Goal: Task Accomplishment & Management: Use online tool/utility

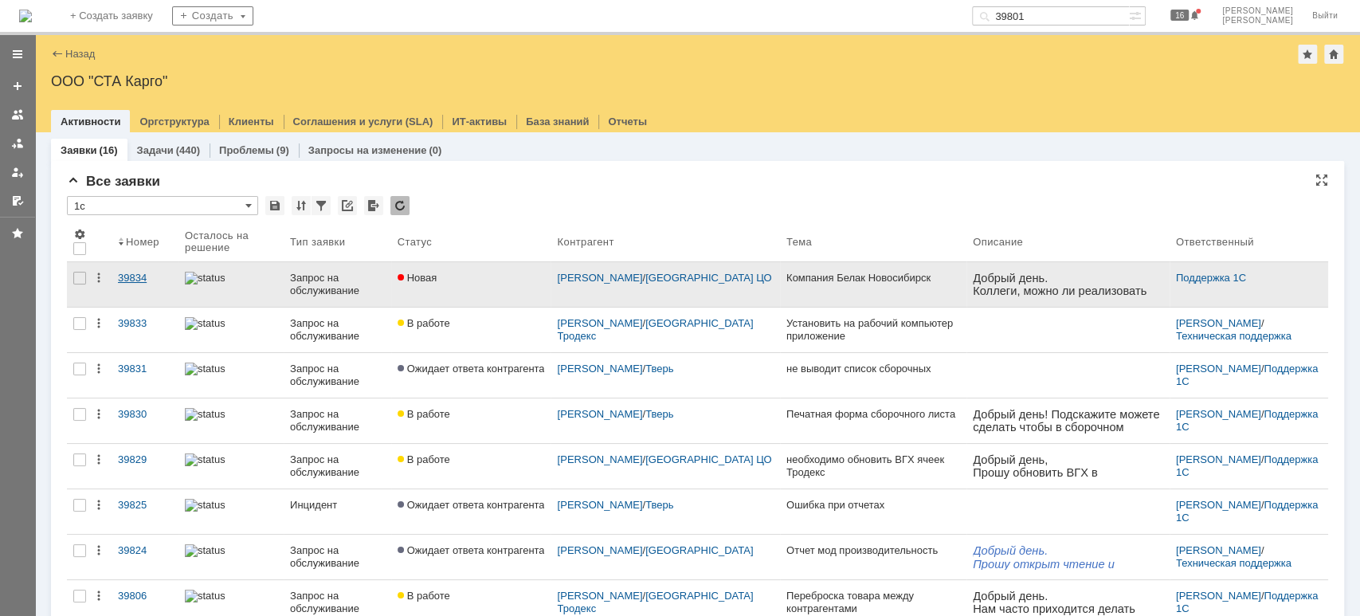
click at [122, 280] on div "39834" at bounding box center [145, 278] width 54 height 13
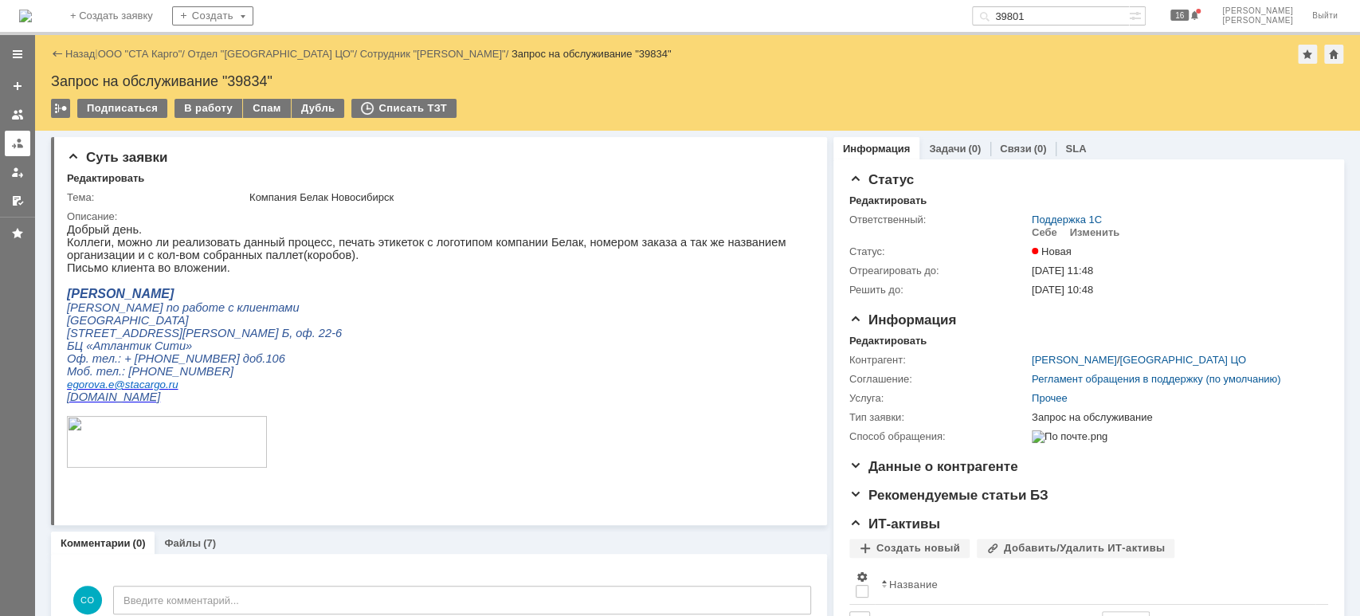
click at [7, 151] on link at bounding box center [18, 144] width 26 height 26
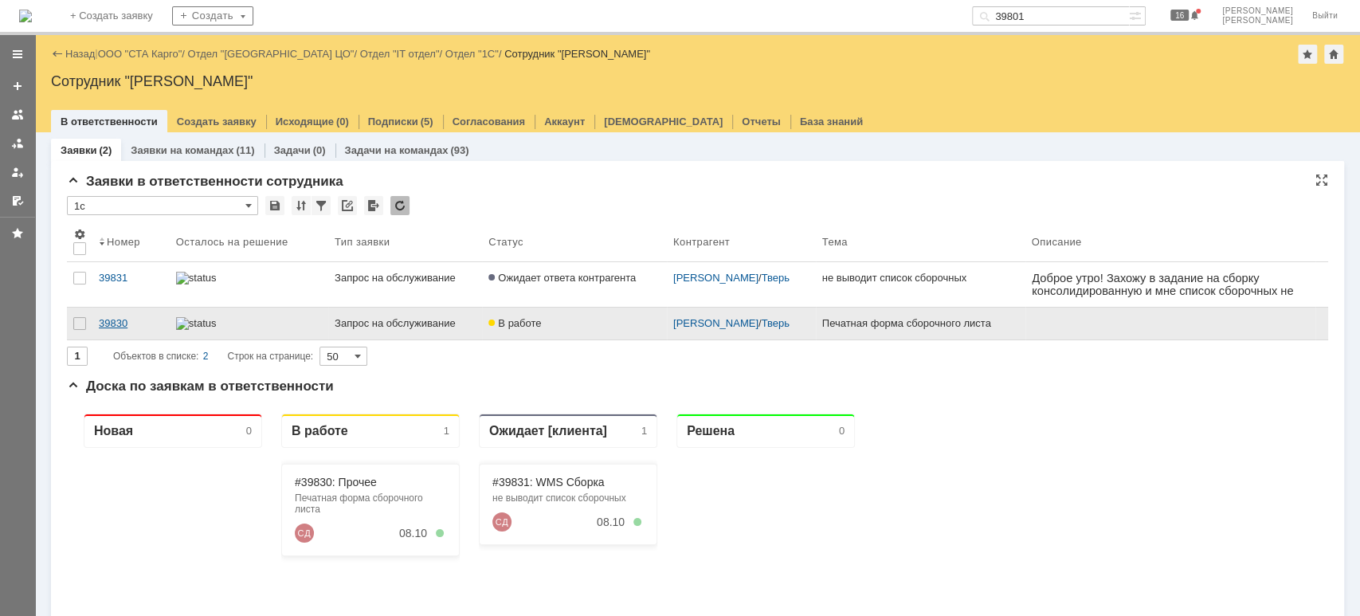
click at [117, 321] on div "39830" at bounding box center [131, 323] width 65 height 13
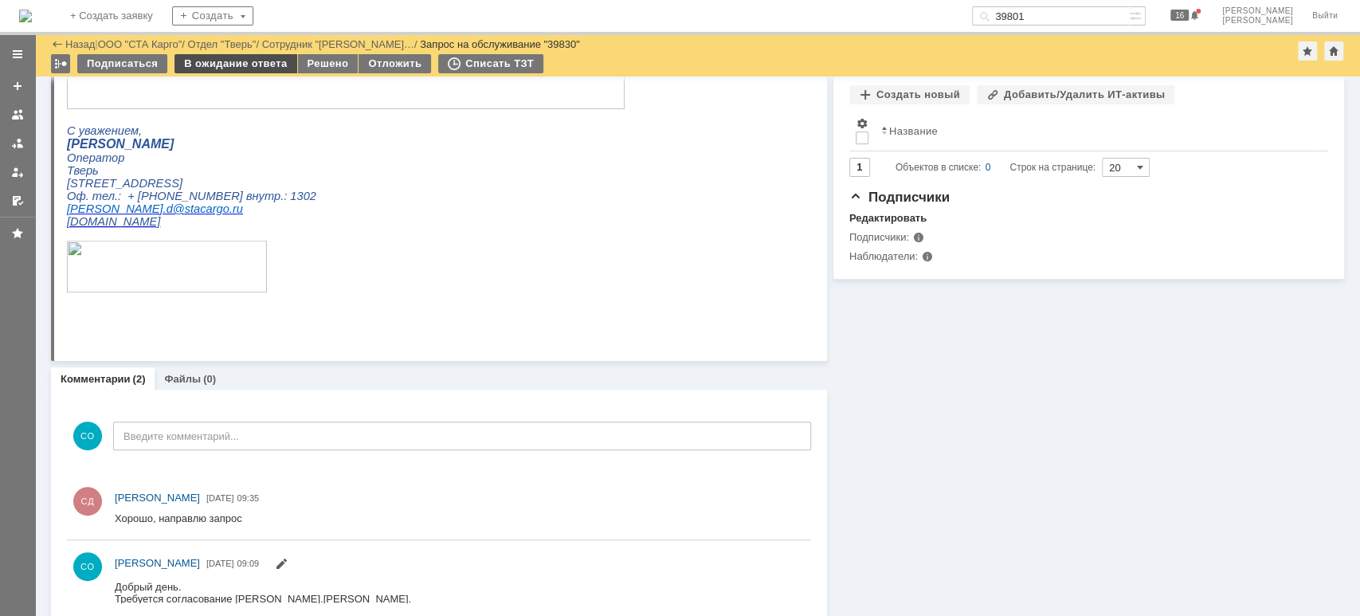
click at [253, 65] on div "В ожидание ответа" at bounding box center [236, 63] width 122 height 19
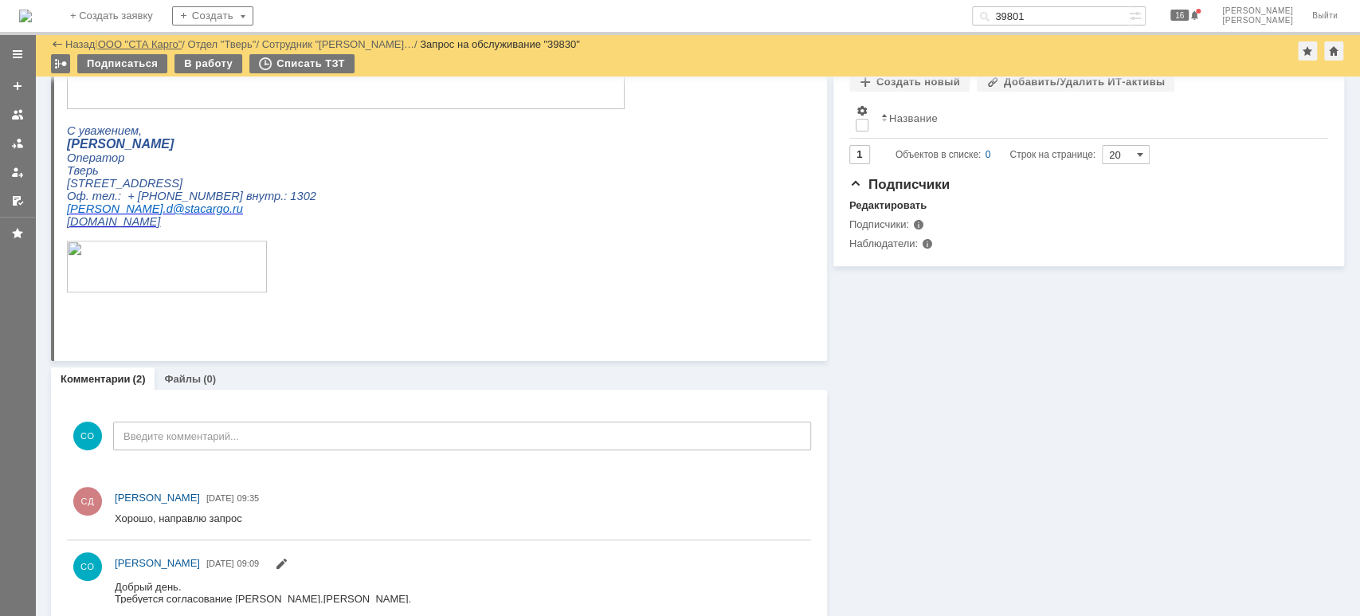
click at [144, 42] on link "ООО "СТА Карго"" at bounding box center [140, 44] width 84 height 12
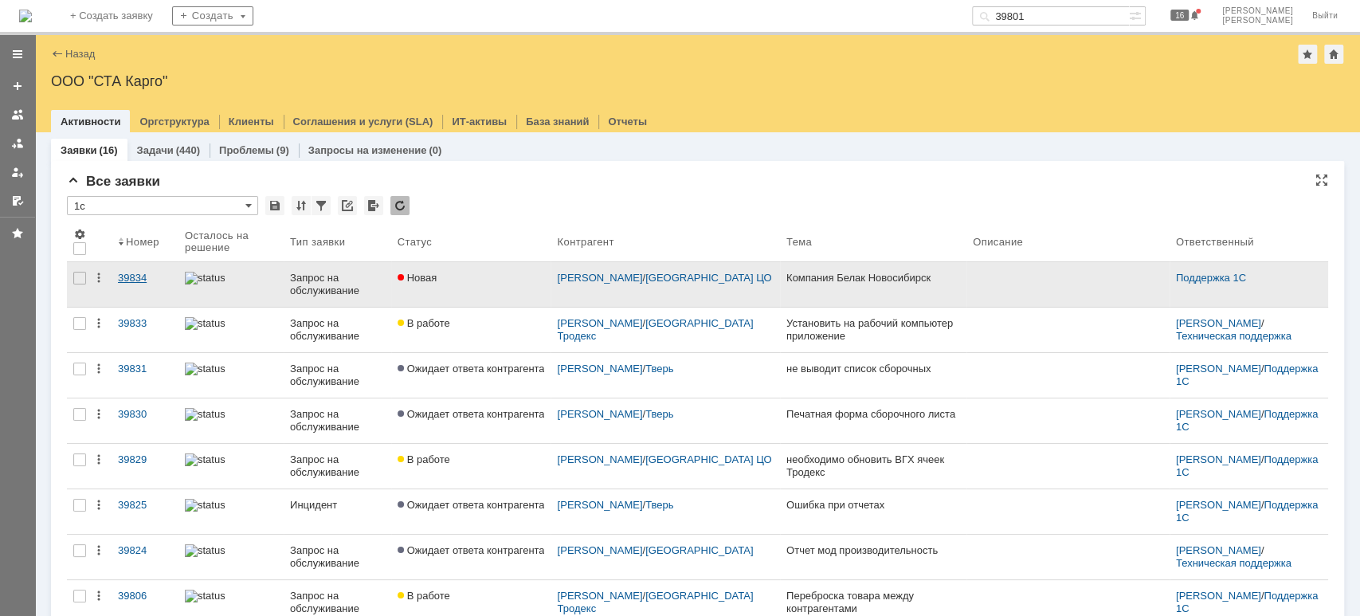
click at [134, 277] on div "39834" at bounding box center [145, 278] width 54 height 13
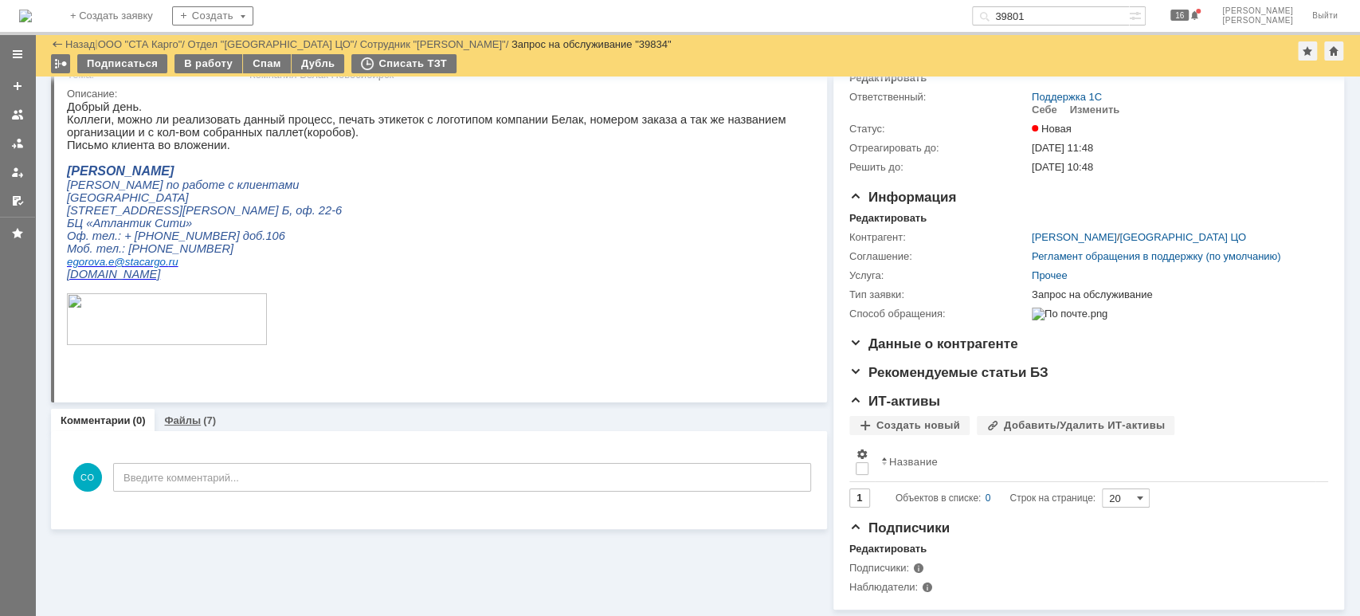
click at [206, 414] on div "(7)" at bounding box center [209, 420] width 13 height 12
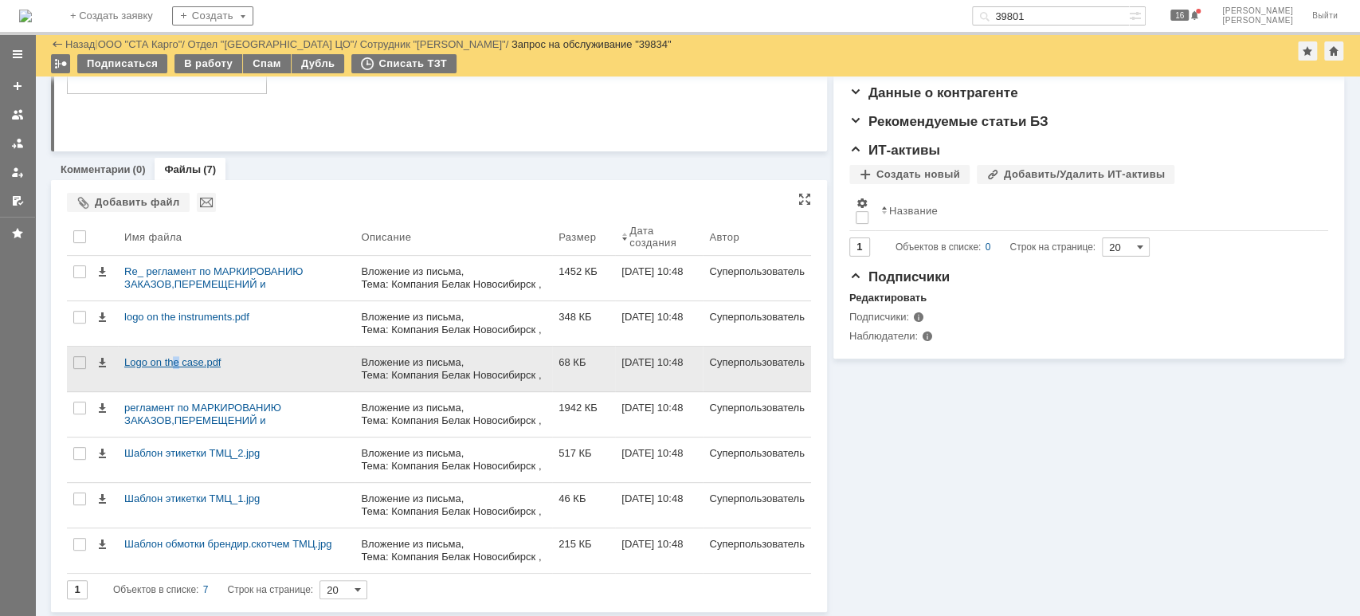
click at [176, 356] on div "Logo on the case.pdf" at bounding box center [236, 362] width 224 height 13
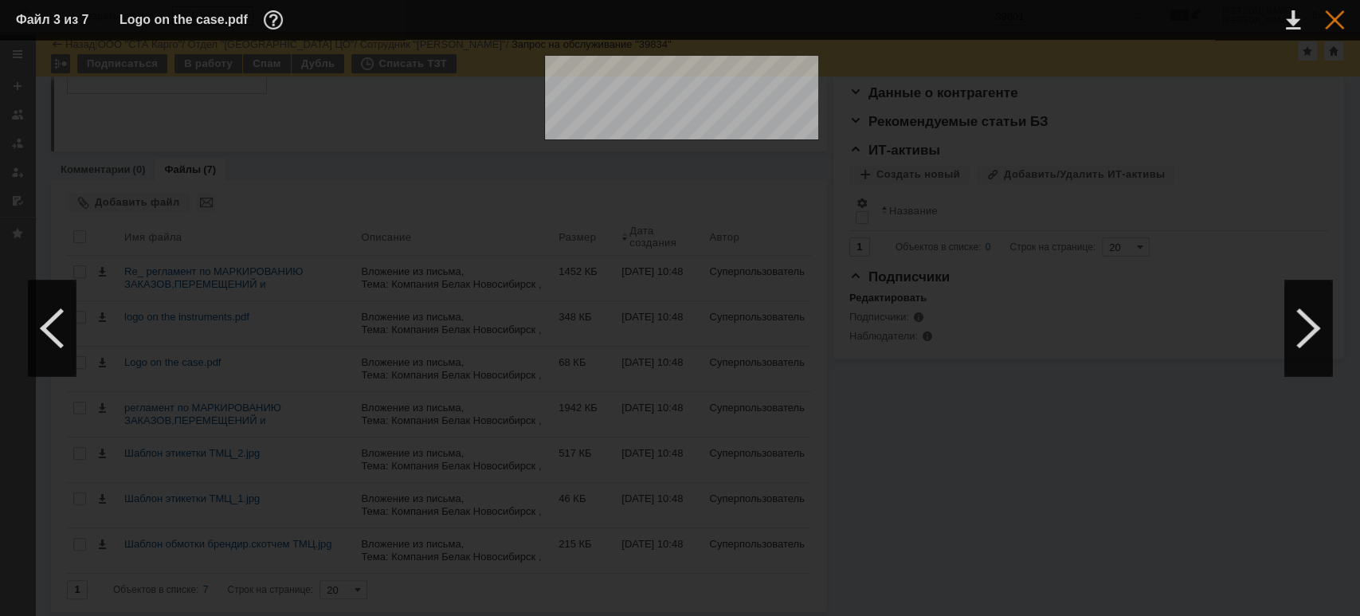
click at [1332, 19] on div at bounding box center [1334, 19] width 19 height 19
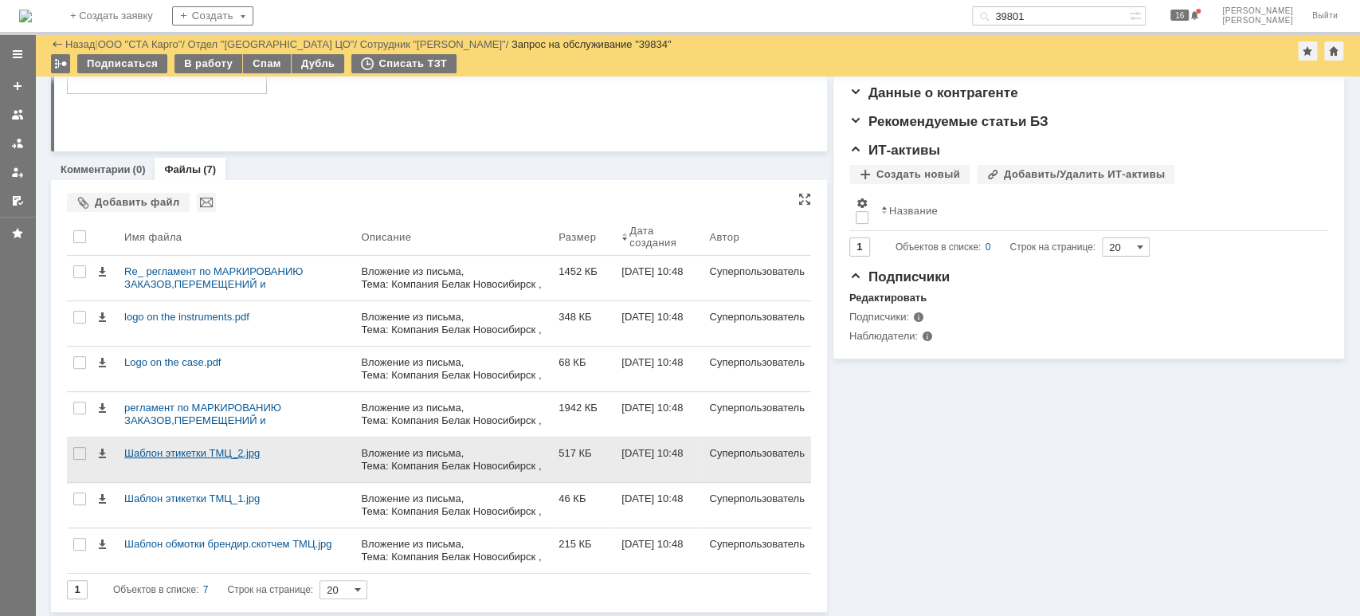
click at [199, 449] on div "Шаблон этикетки ТМЦ_2.jpg" at bounding box center [236, 453] width 224 height 13
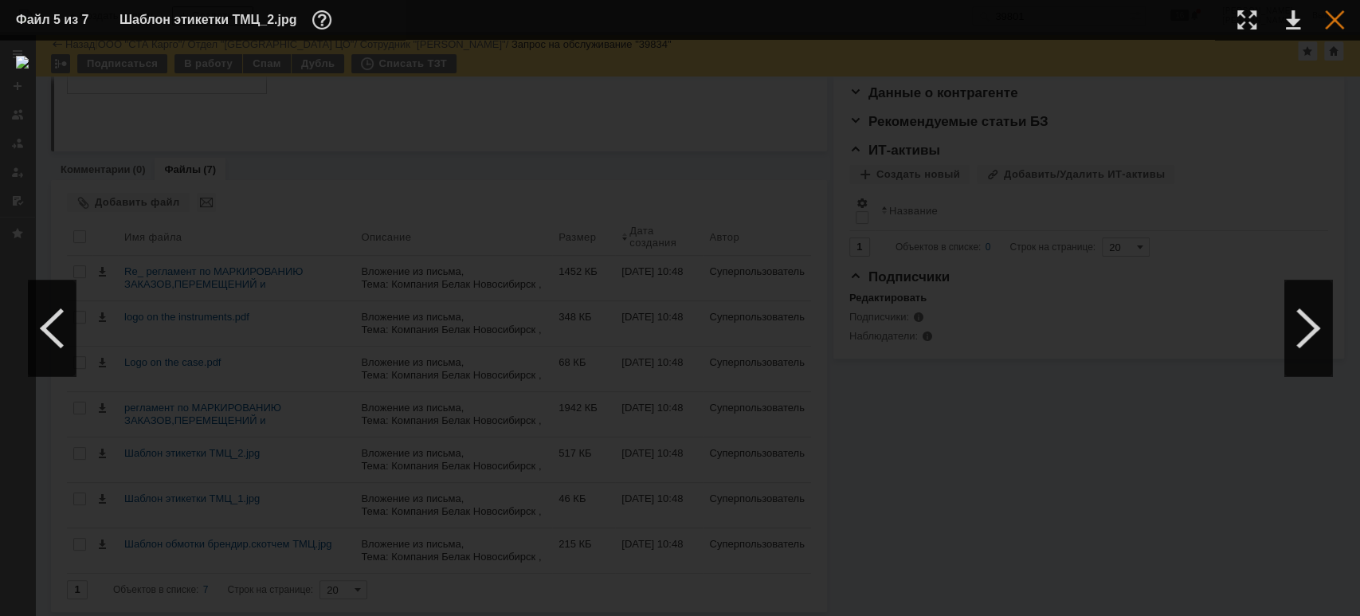
click at [1332, 26] on div at bounding box center [1334, 19] width 19 height 19
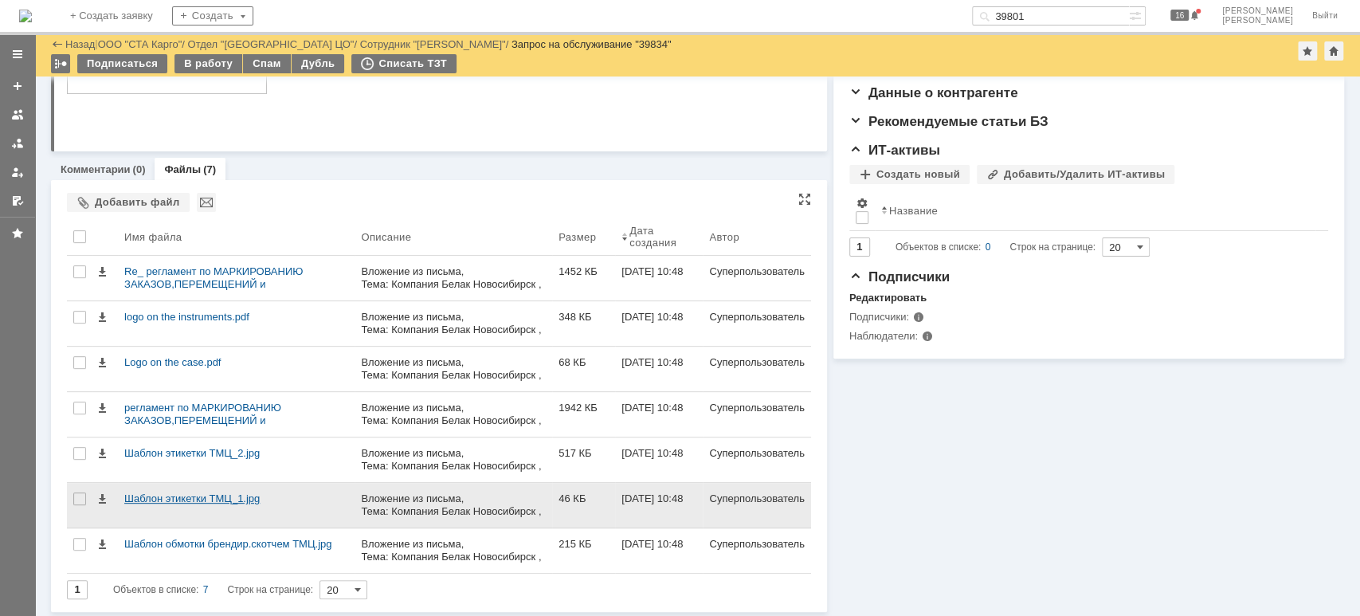
click at [148, 503] on div "Шаблон этикетки ТМЦ_1.jpg" at bounding box center [236, 498] width 224 height 13
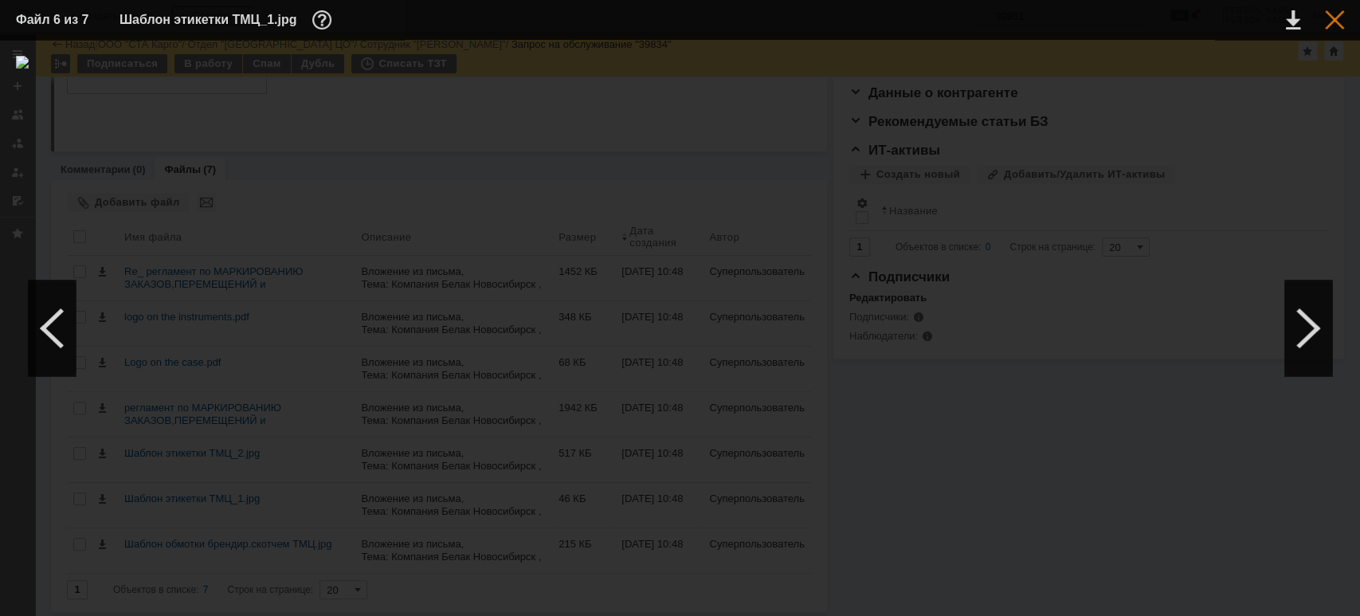
click at [1340, 19] on div at bounding box center [1334, 19] width 19 height 19
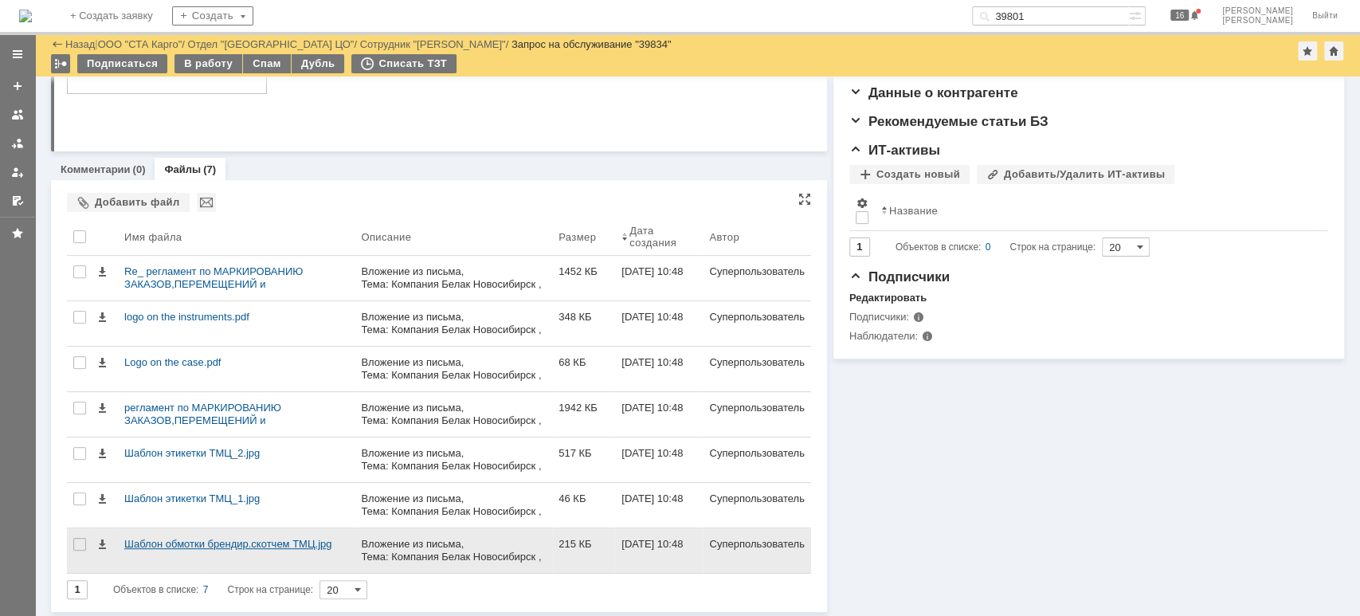
click at [249, 549] on div "Шаблон обмотки брендир.скотчем ТМЦ.jpg" at bounding box center [236, 550] width 237 height 45
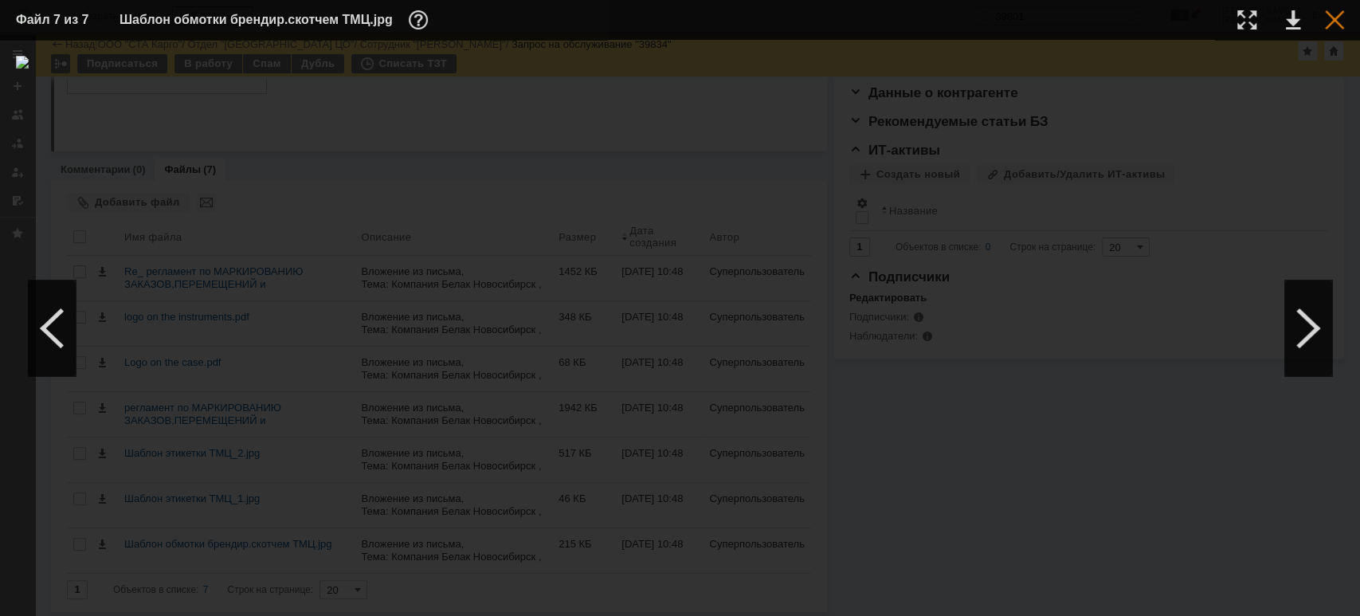
click at [1332, 18] on div at bounding box center [1334, 19] width 19 height 19
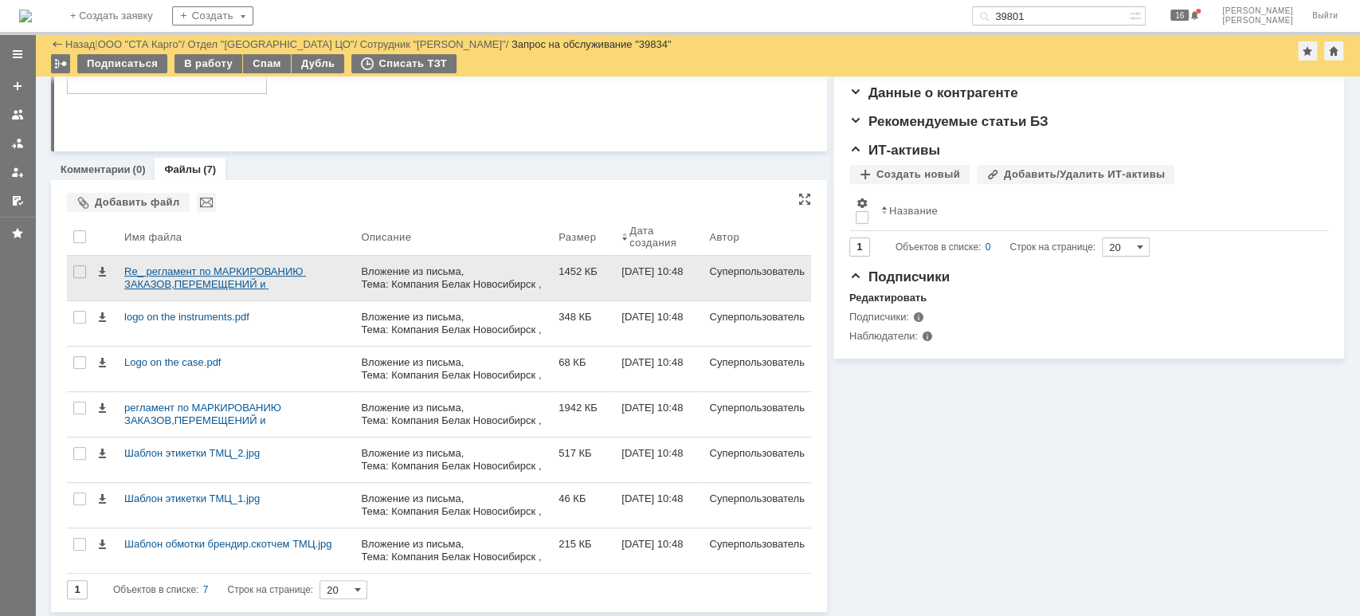
click at [198, 268] on div "Re_ регламент по МАРКИРОВАНИЮ ЗАКАЗОВ,ПЕРЕМЕЩЕНИЙ и КОМПЛЕКТАЦИИ ДОК-В..eml" at bounding box center [236, 278] width 224 height 26
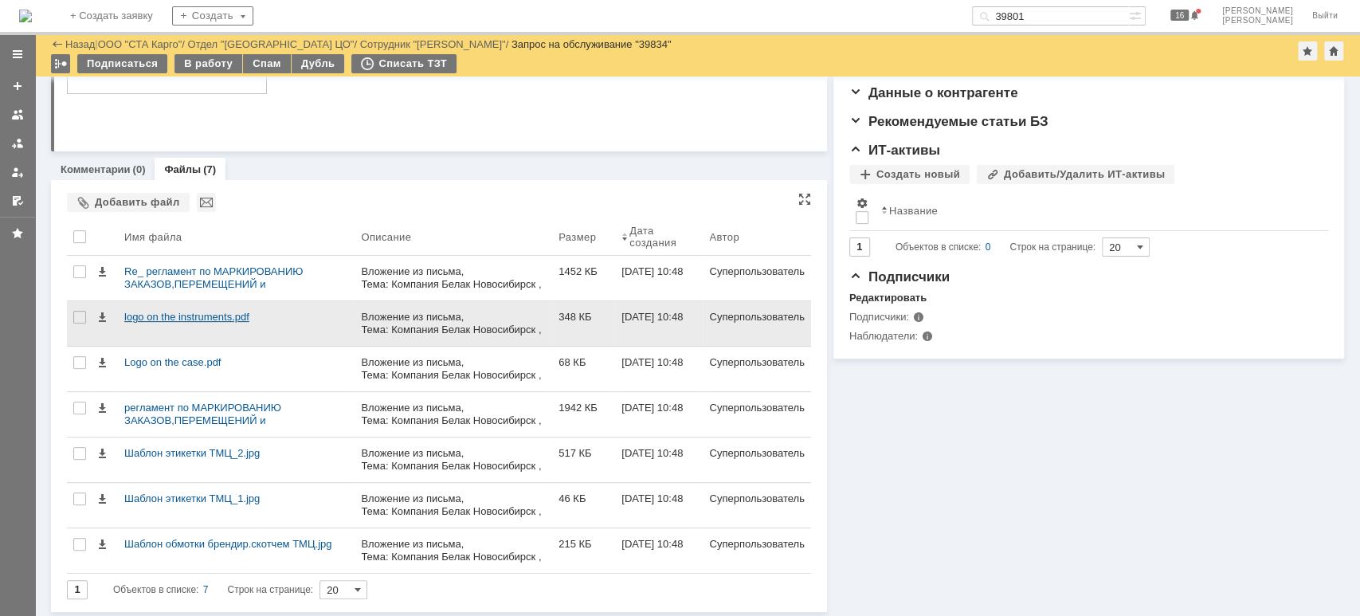
click at [174, 313] on div "logo on the instruments.pdf" at bounding box center [236, 317] width 224 height 13
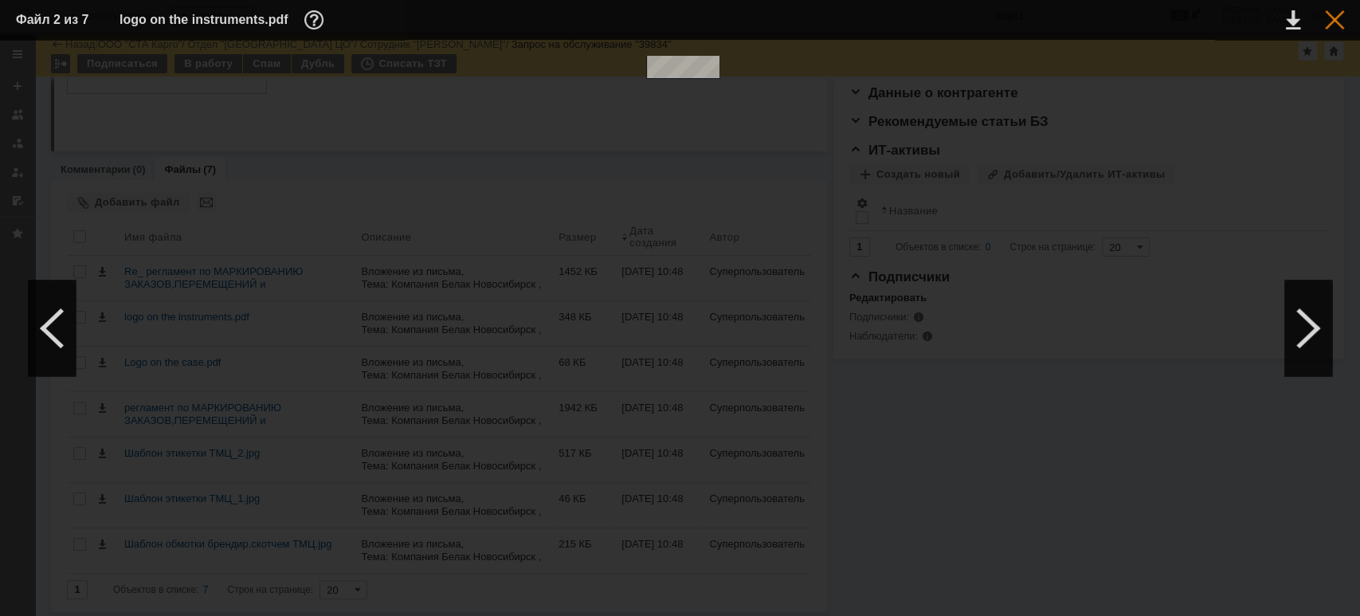
click at [1328, 14] on div at bounding box center [1334, 19] width 19 height 19
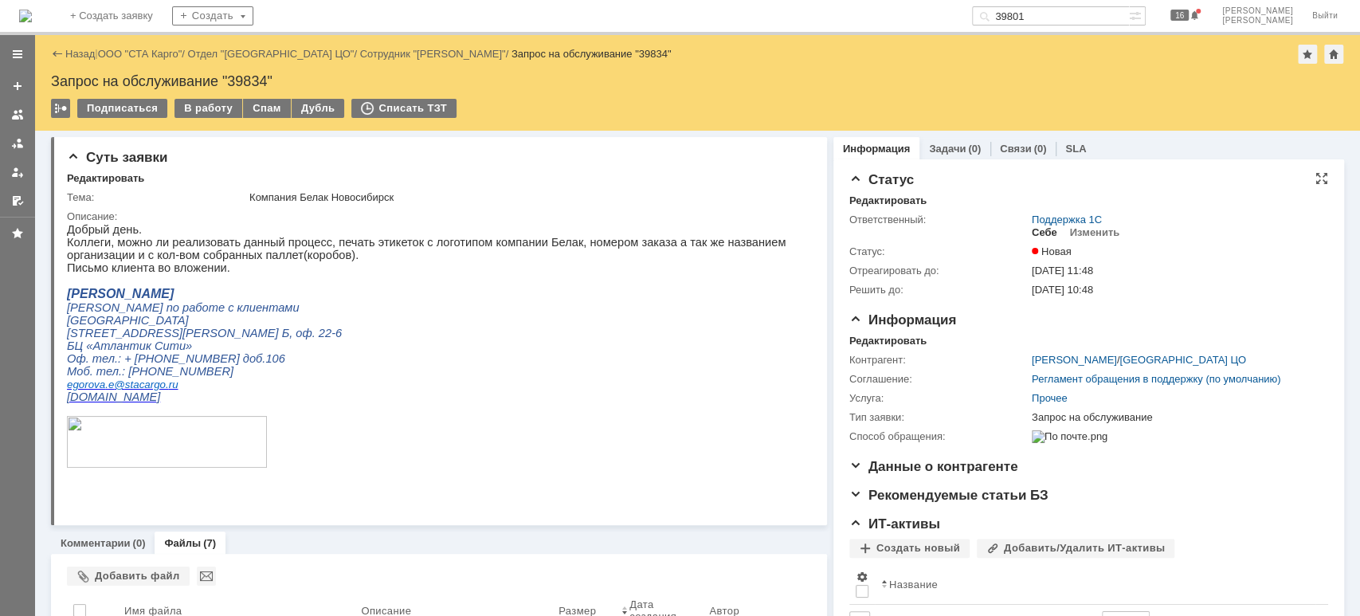
click at [1033, 230] on div "Себе" at bounding box center [1045, 232] width 26 height 13
click at [198, 109] on div "В работу" at bounding box center [209, 108] width 68 height 19
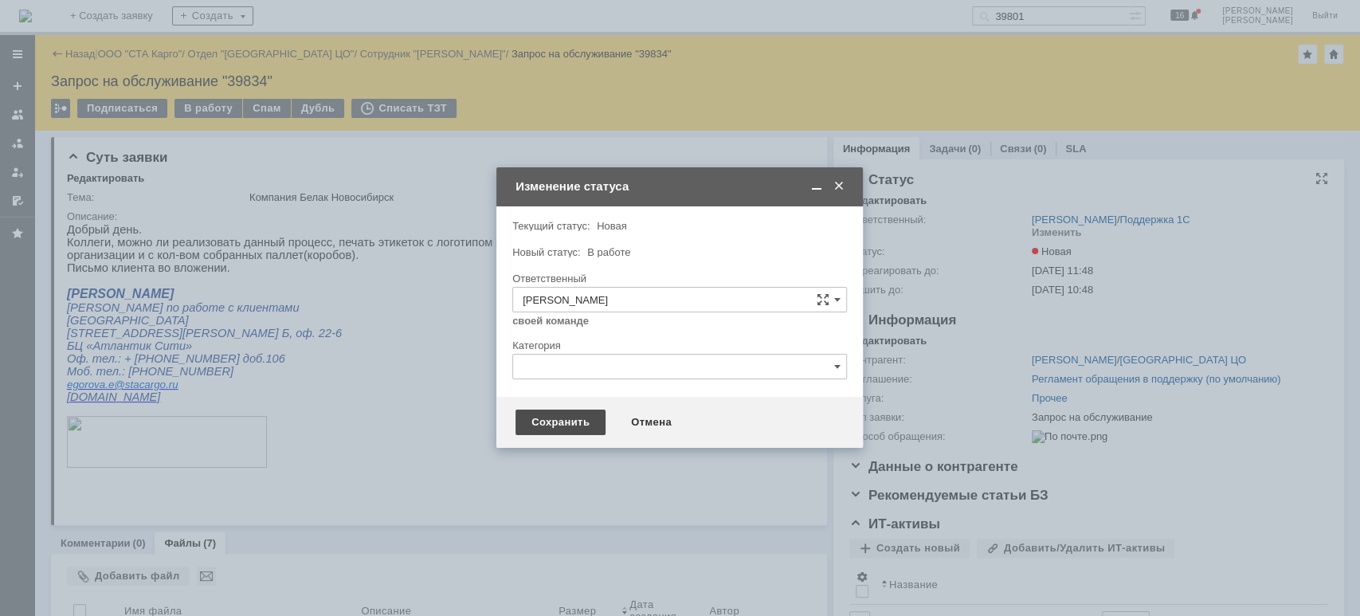
click at [546, 417] on div "Сохранить" at bounding box center [561, 423] width 90 height 26
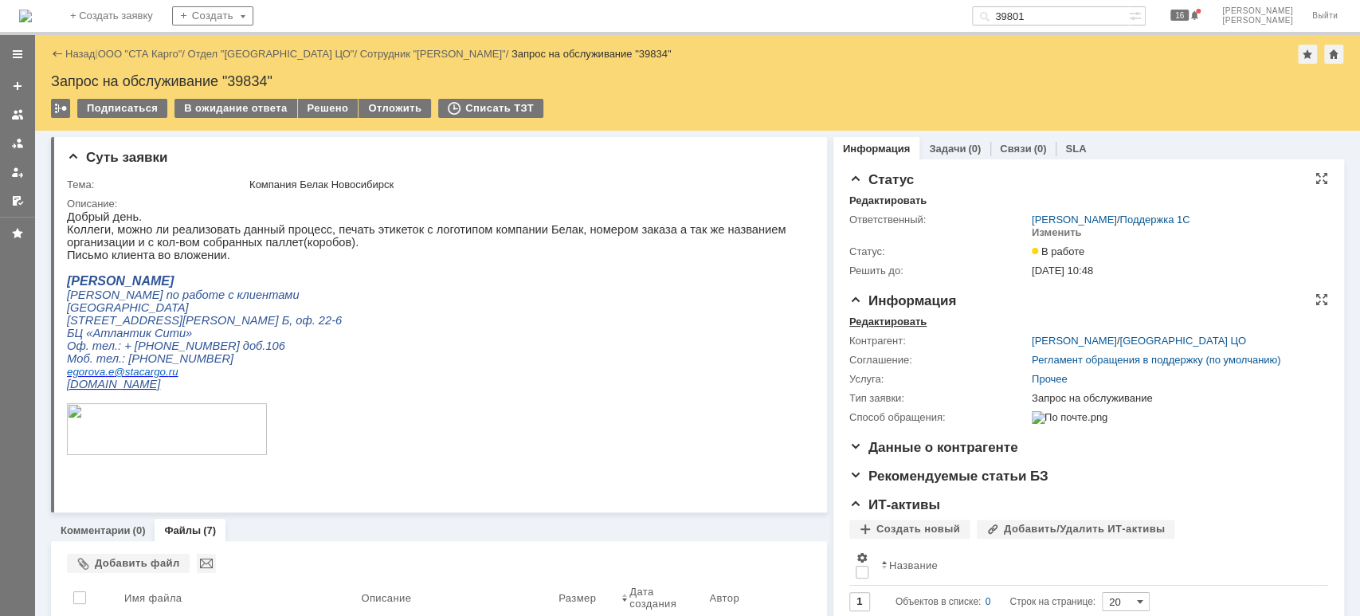
click at [861, 318] on div "Редактировать" at bounding box center [887, 322] width 77 height 13
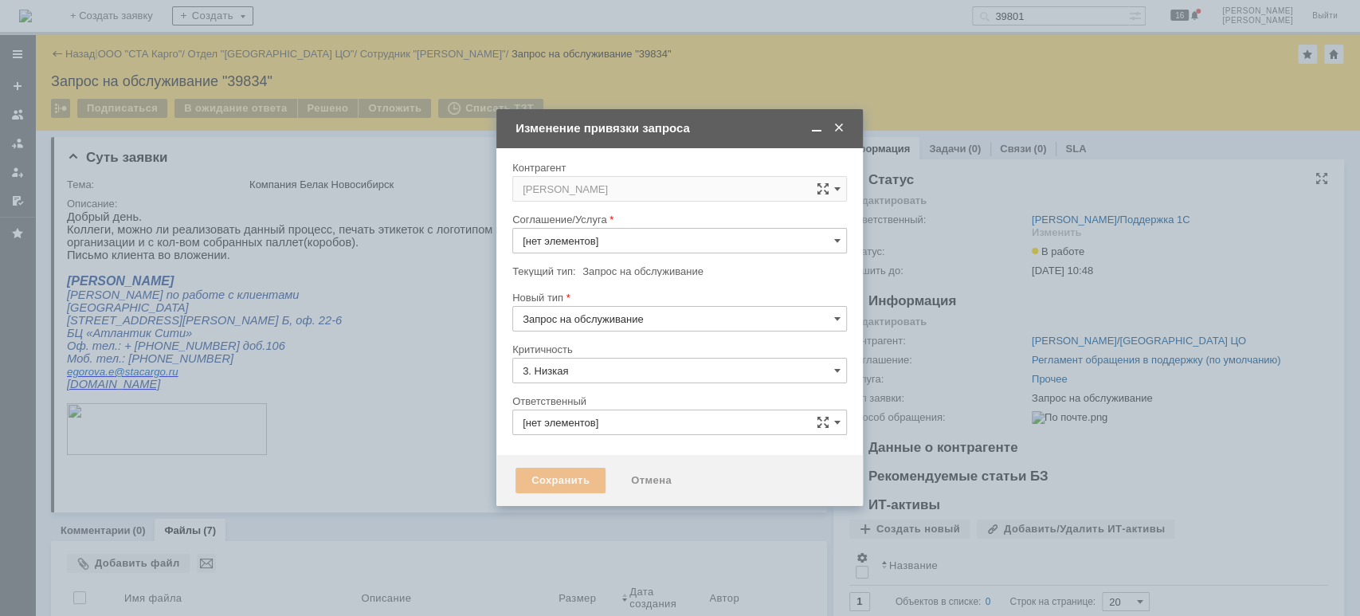
type input "[PERSON_NAME]"
type input "Прочее"
type input "[не указано]"
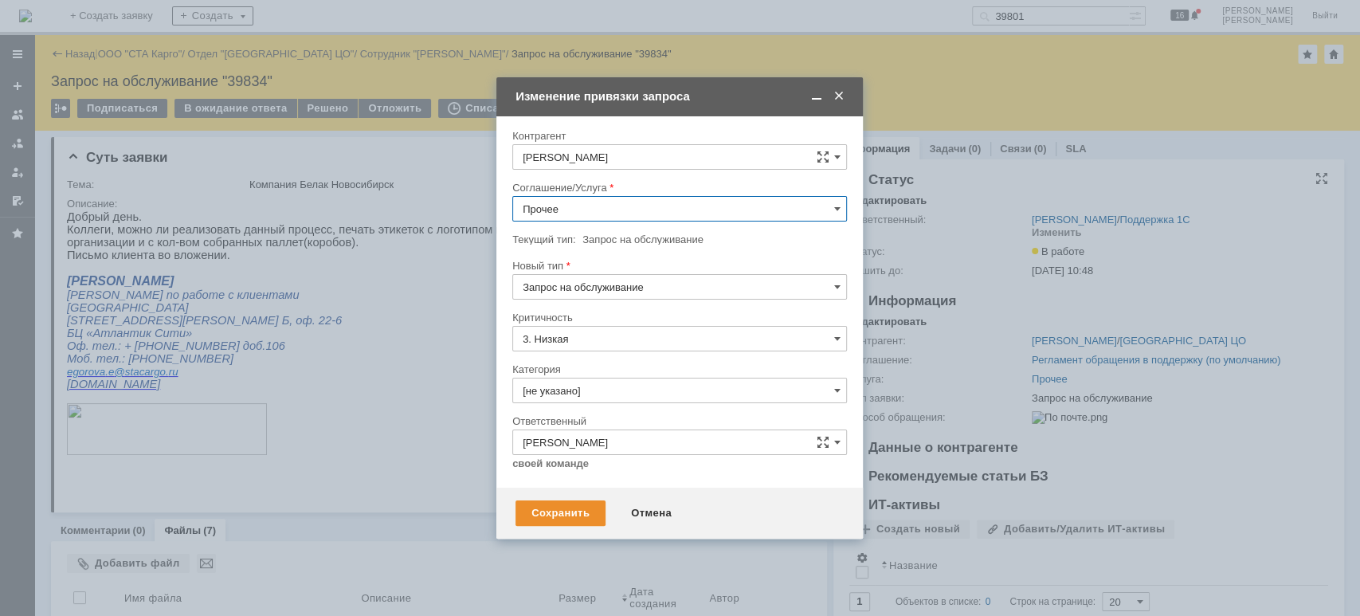
click at [598, 217] on input "Прочее" at bounding box center [679, 209] width 335 height 26
click at [641, 386] on span "WMS Прочее" at bounding box center [680, 392] width 314 height 13
type input "WMS Прочее"
click at [594, 331] on input "3. Низкая" at bounding box center [679, 339] width 335 height 26
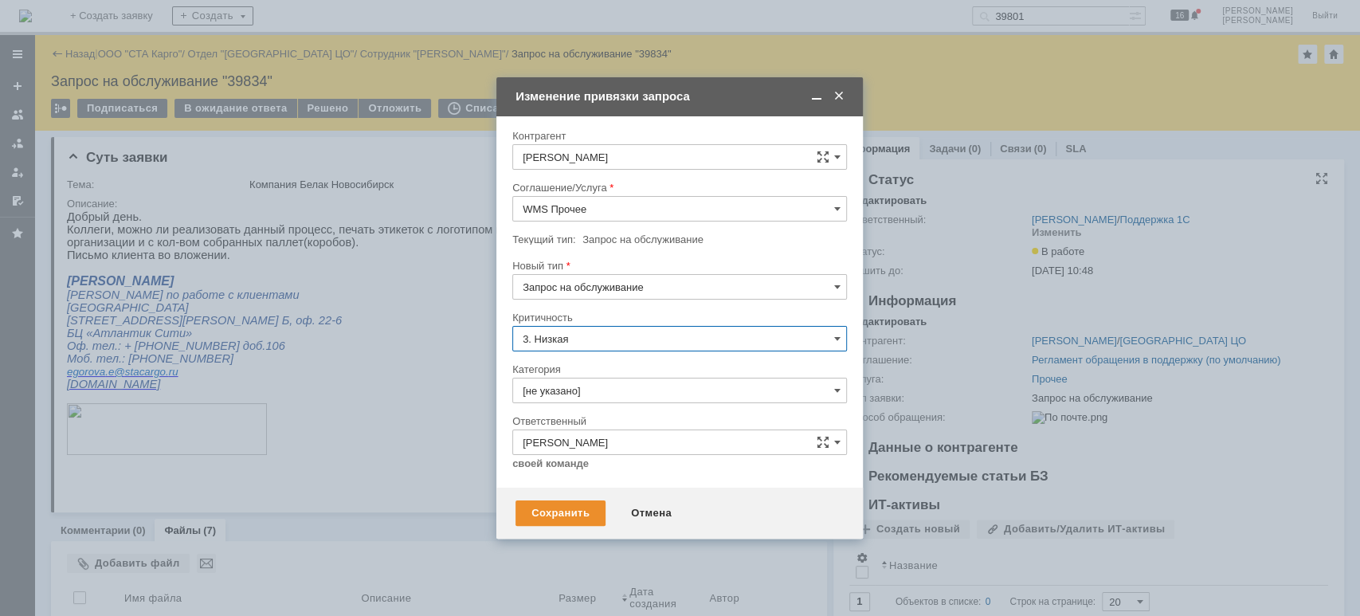
click at [625, 311] on div "Критичность" at bounding box center [679, 318] width 335 height 15
type input "3. Низкая"
click at [599, 376] on div "Категория" at bounding box center [679, 370] width 335 height 15
click at [598, 394] on input "[не указано]" at bounding box center [679, 391] width 335 height 26
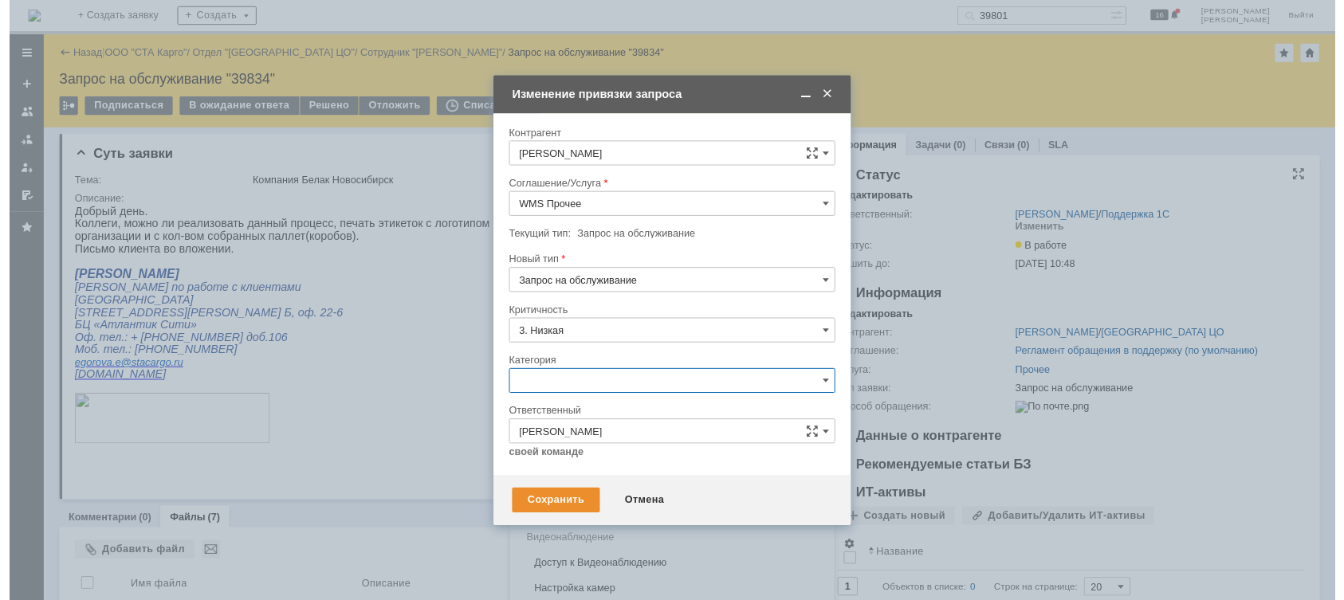
scroll to position [19, 0]
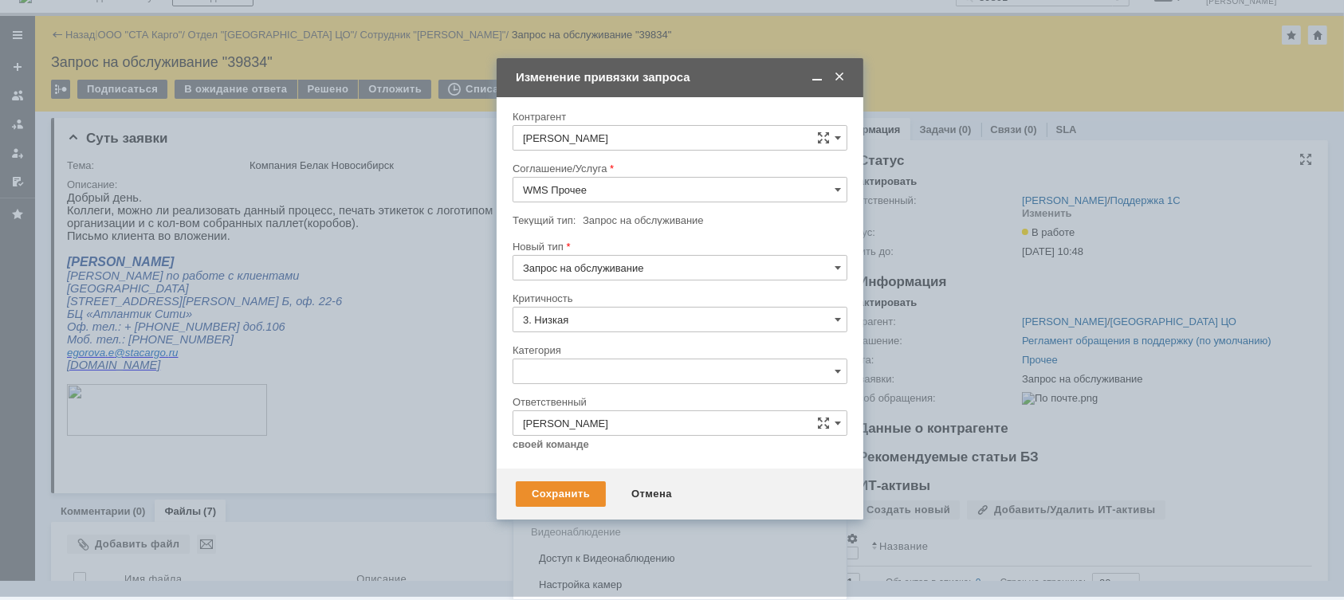
click at [619, 480] on span "Консультация пользователя" at bounding box center [680, 479] width 314 height 13
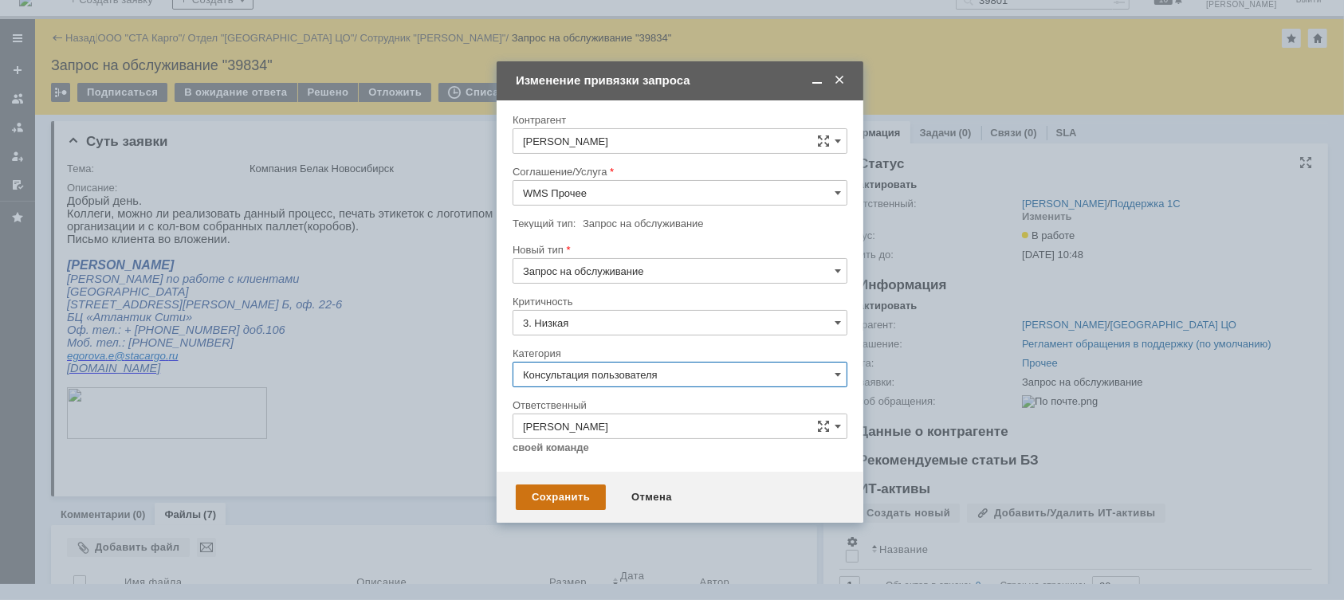
type input "Консультация пользователя"
click at [539, 500] on div "Сохранить" at bounding box center [561, 498] width 90 height 26
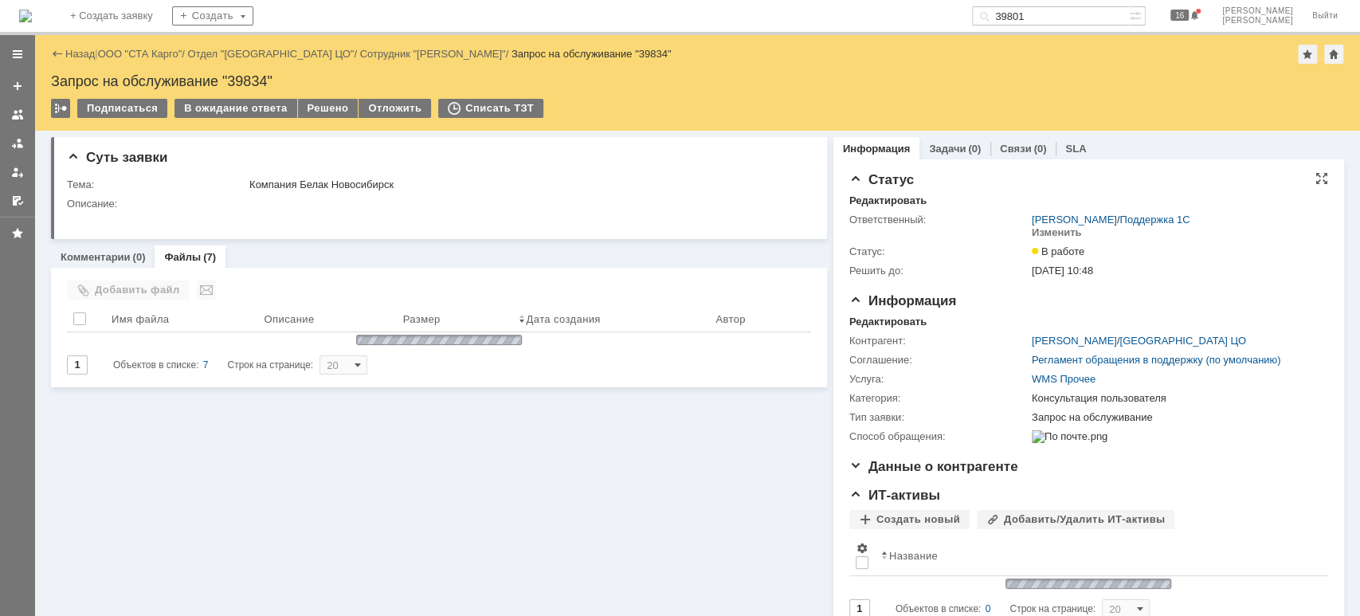
scroll to position [0, 0]
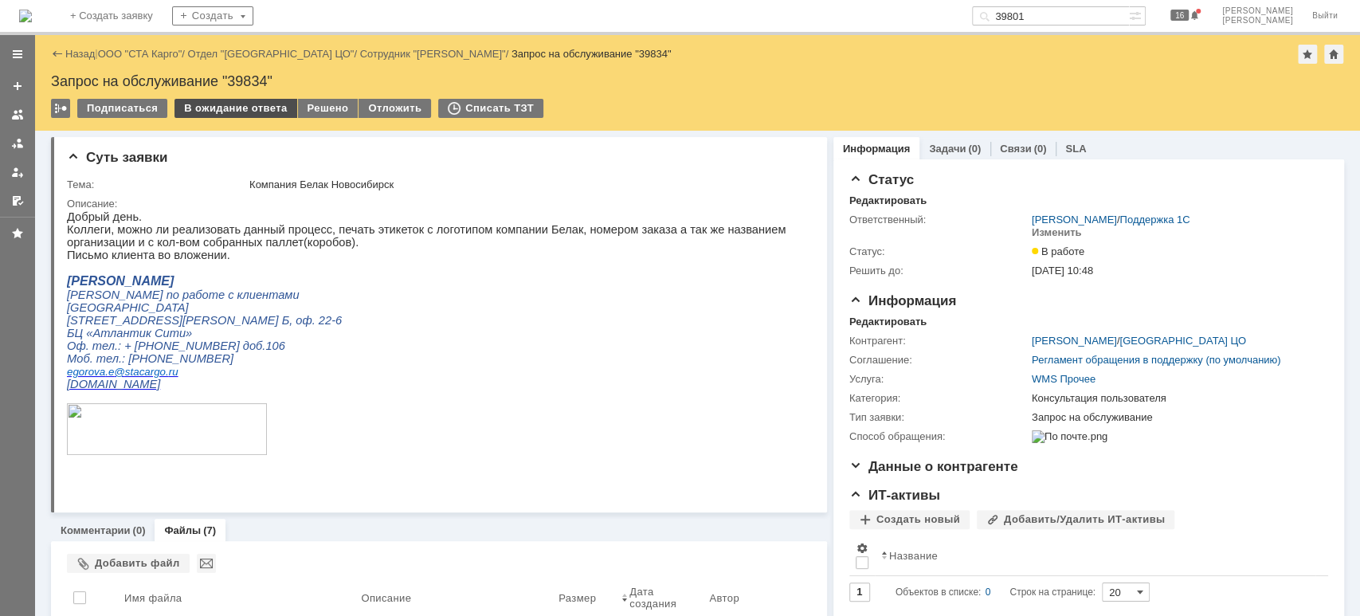
click at [262, 110] on div "В ожидание ответа" at bounding box center [236, 108] width 122 height 19
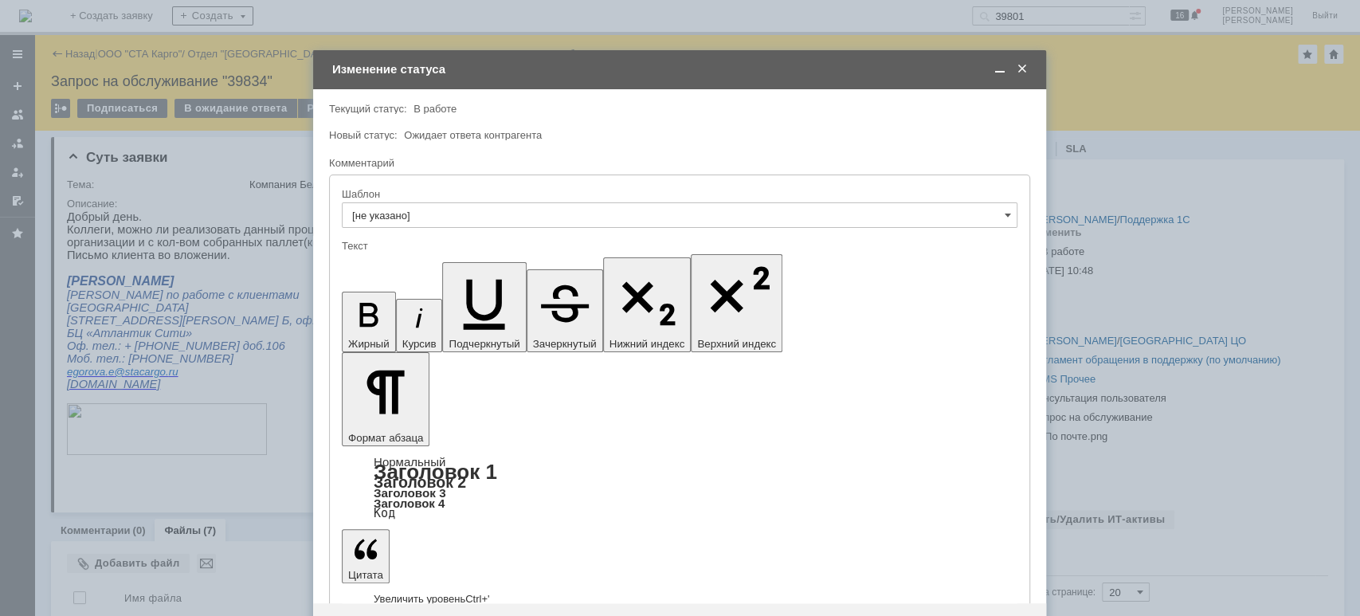
click at [1020, 69] on span at bounding box center [1022, 69] width 16 height 14
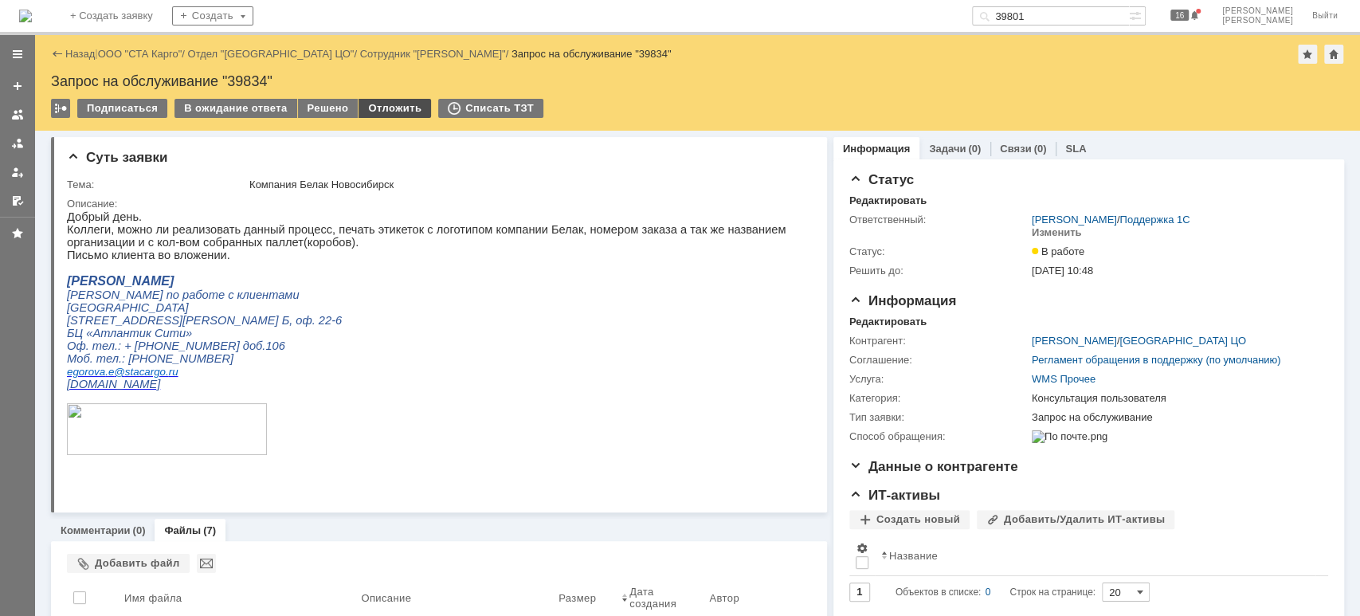
click at [367, 112] on div "Отложить" at bounding box center [395, 108] width 73 height 19
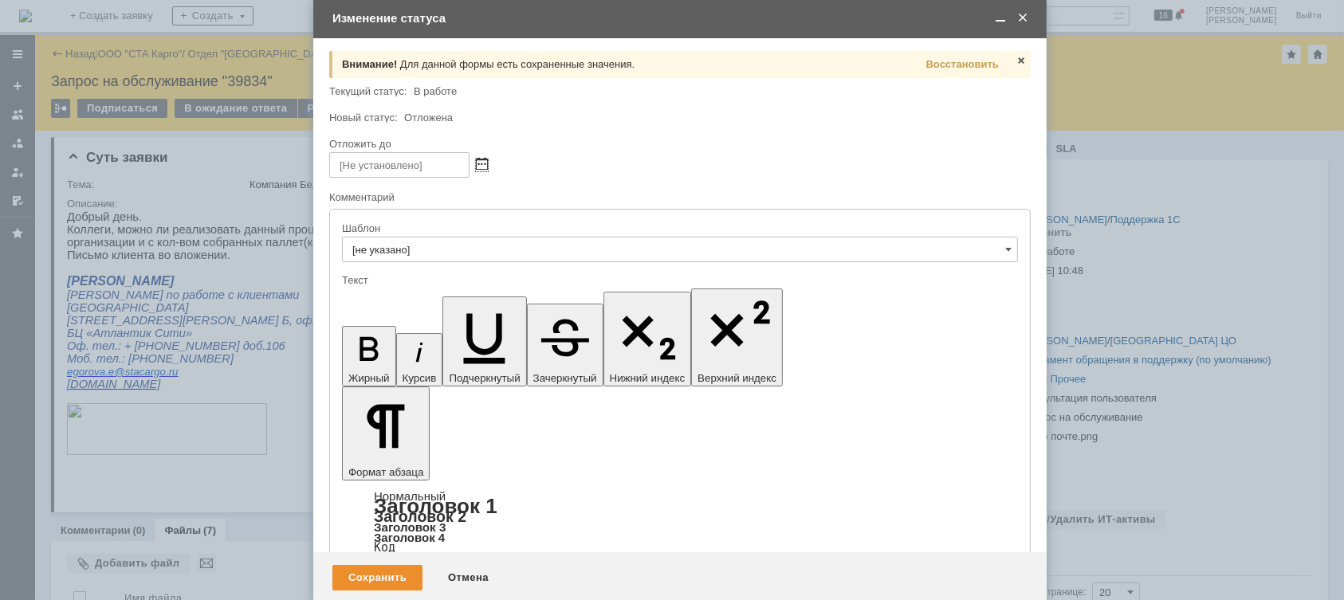
click at [482, 162] on span at bounding box center [482, 165] width 12 height 12
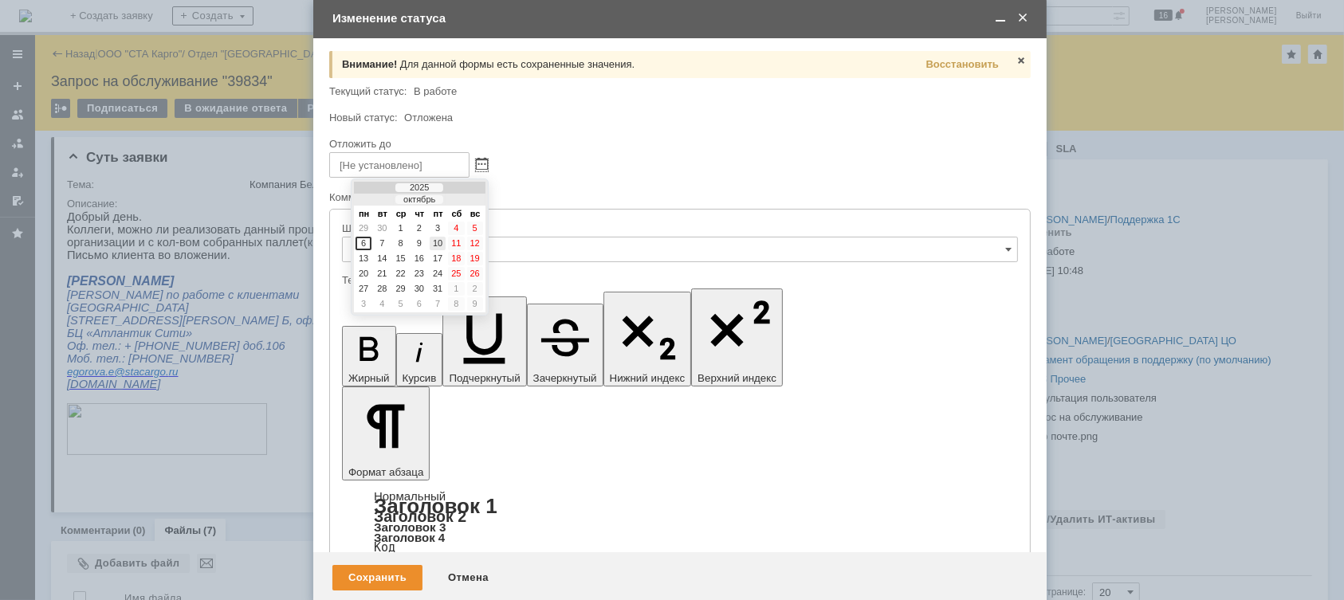
click at [438, 241] on div "10" at bounding box center [438, 244] width 16 height 14
type input "[DATE] 11:07"
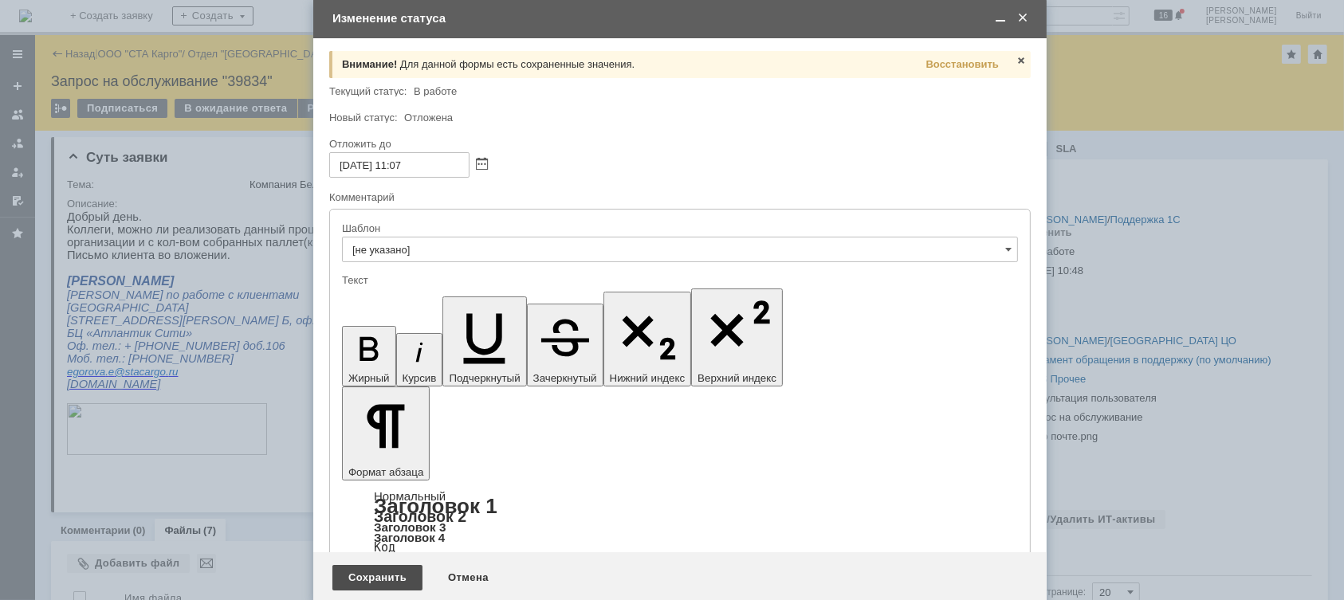
click at [378, 575] on div "Сохранить" at bounding box center [377, 578] width 90 height 26
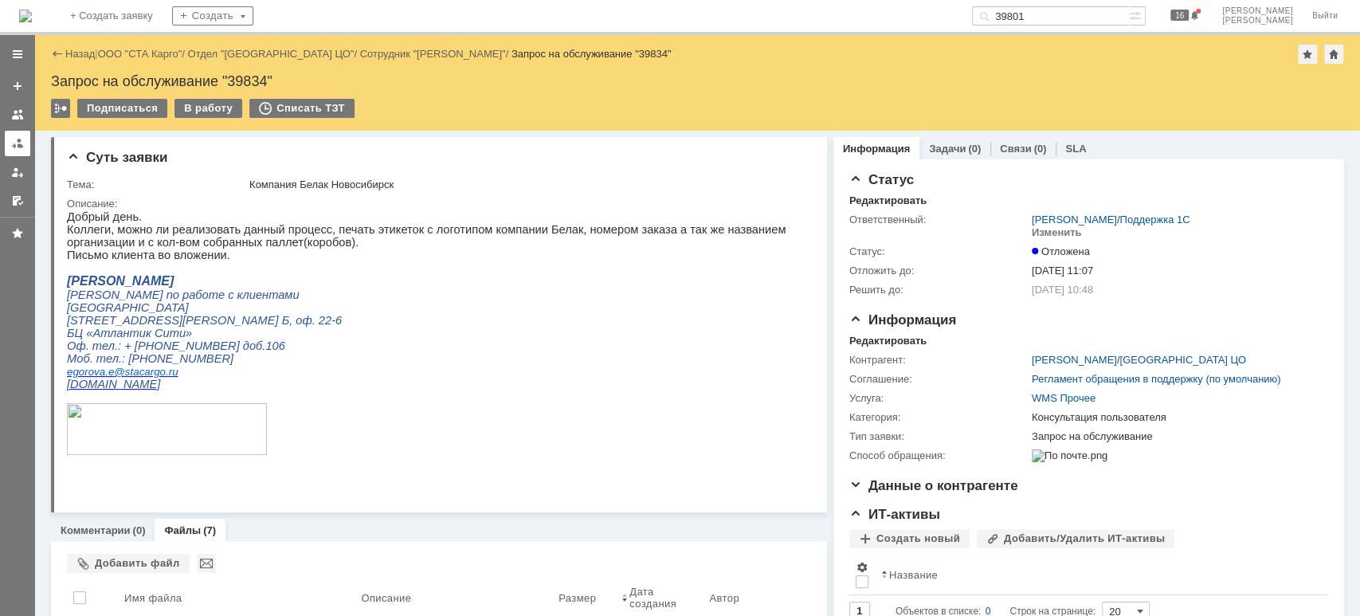
click at [6, 145] on link at bounding box center [18, 144] width 26 height 26
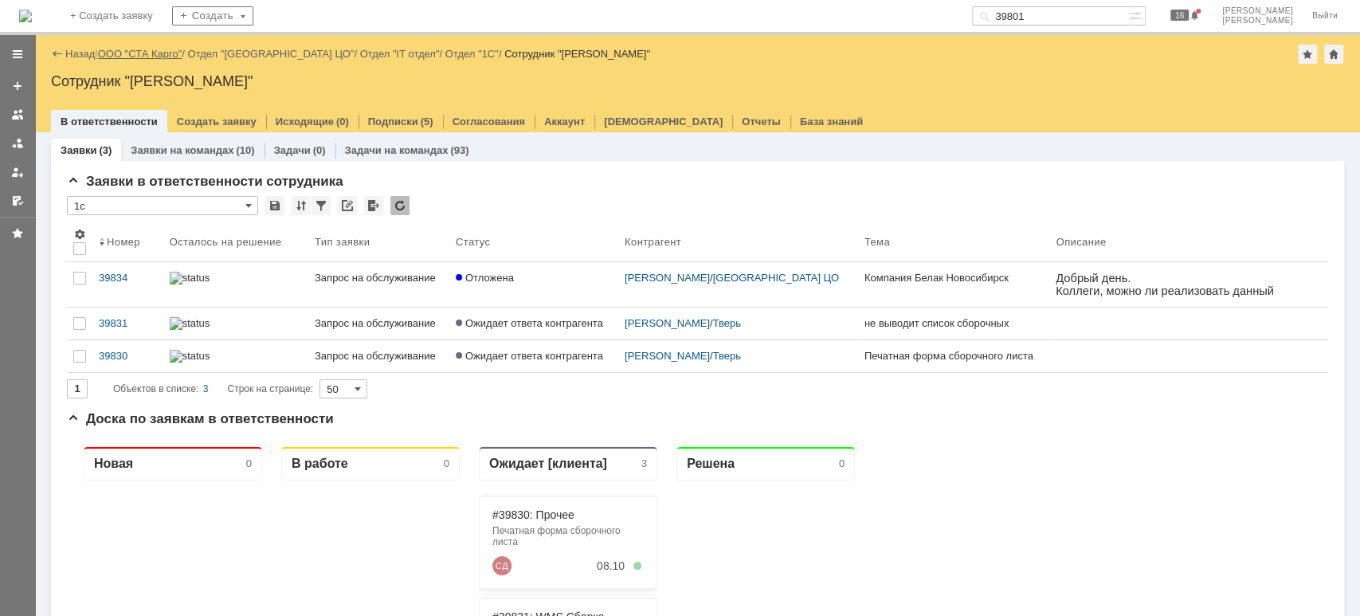
click at [131, 57] on link "ООО "СТА Карго"" at bounding box center [140, 54] width 84 height 12
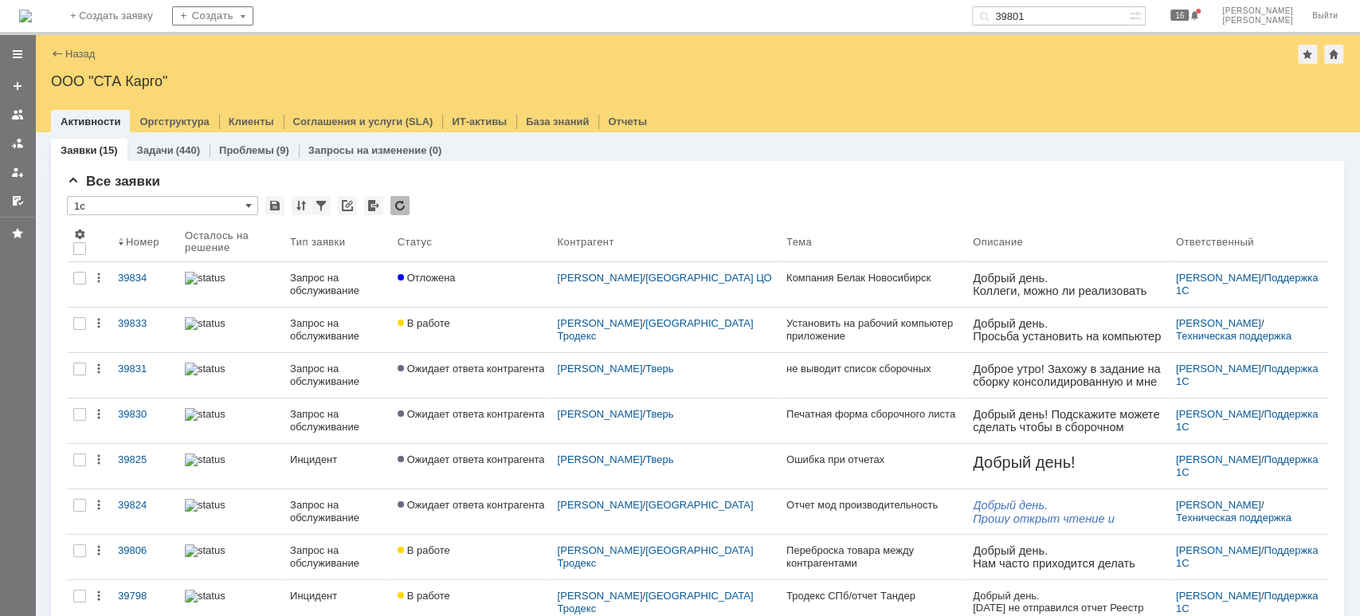
drag, startPoint x: 11, startPoint y: 138, endPoint x: 21, endPoint y: 150, distance: 15.3
click at [11, 138] on div at bounding box center [17, 143] width 13 height 13
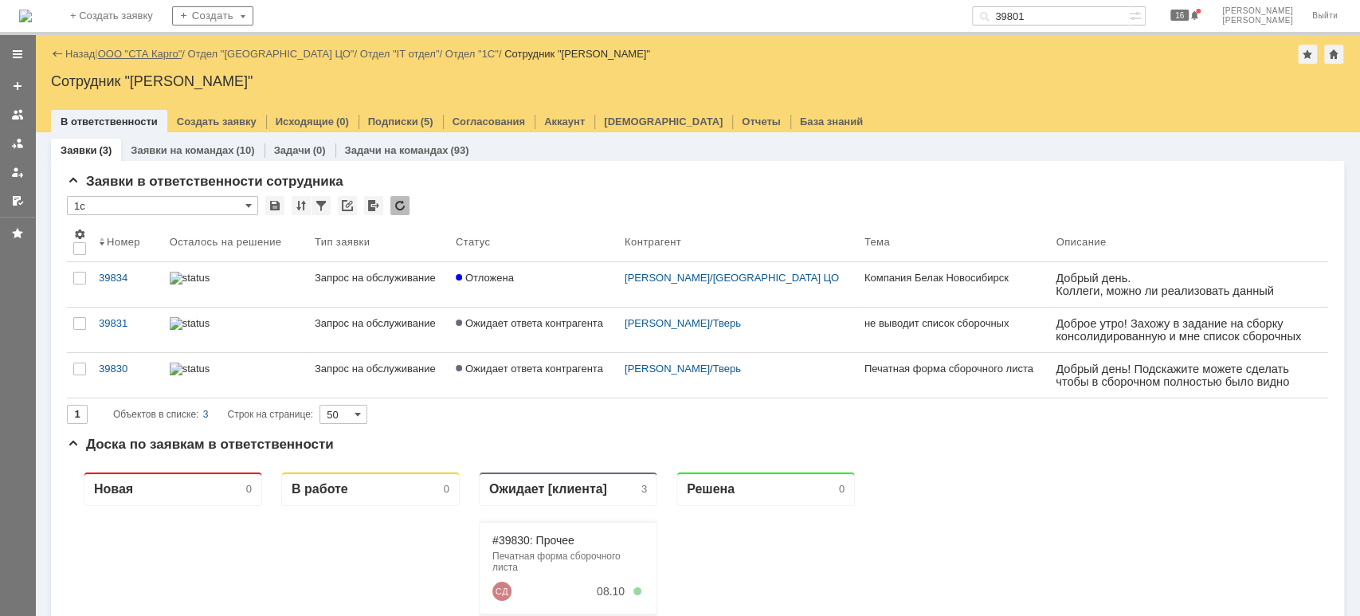
click at [127, 48] on link "ООО "СТА Карго"" at bounding box center [140, 54] width 84 height 12
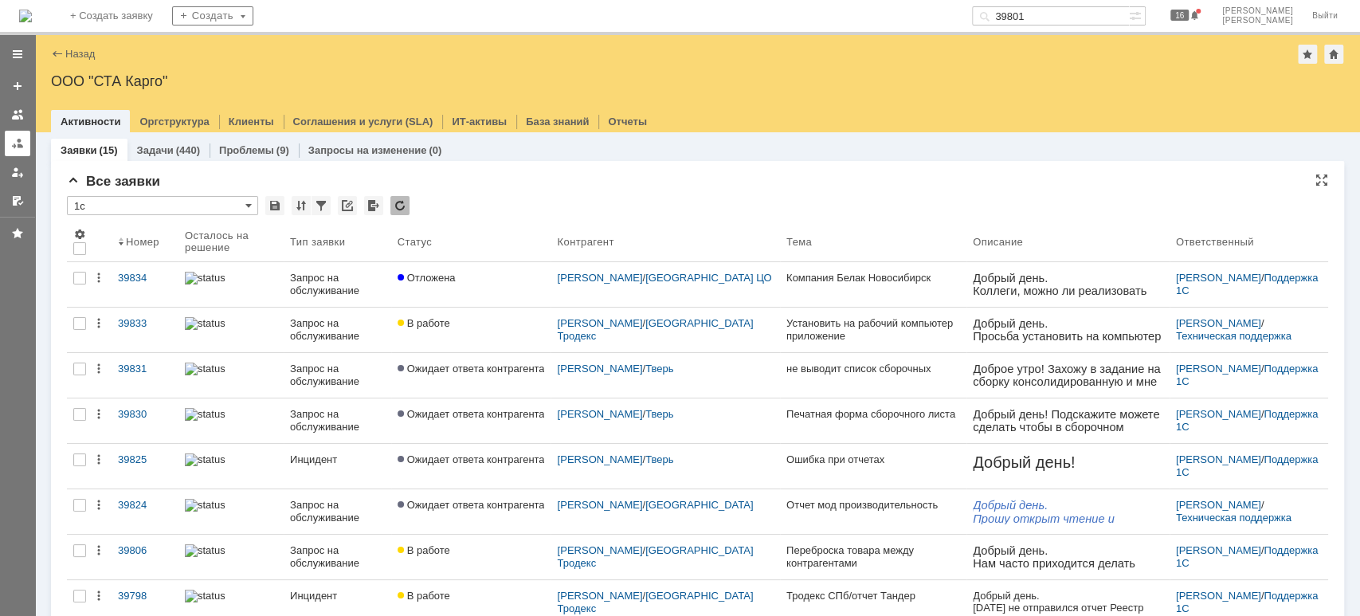
click at [13, 151] on link at bounding box center [18, 144] width 26 height 26
